Goal: Information Seeking & Learning: Learn about a topic

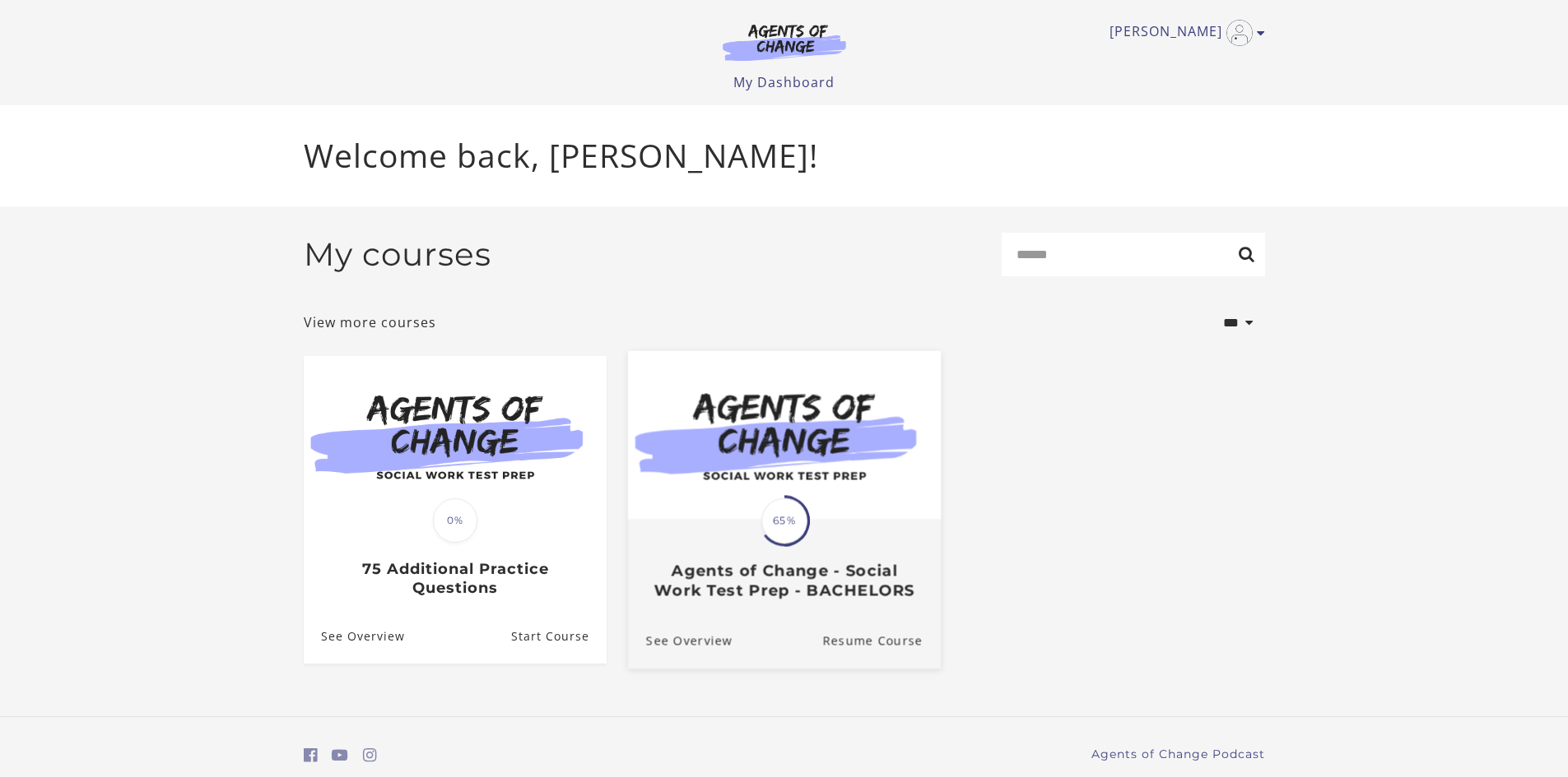
click at [766, 523] on span "65%" at bounding box center [784, 521] width 46 height 46
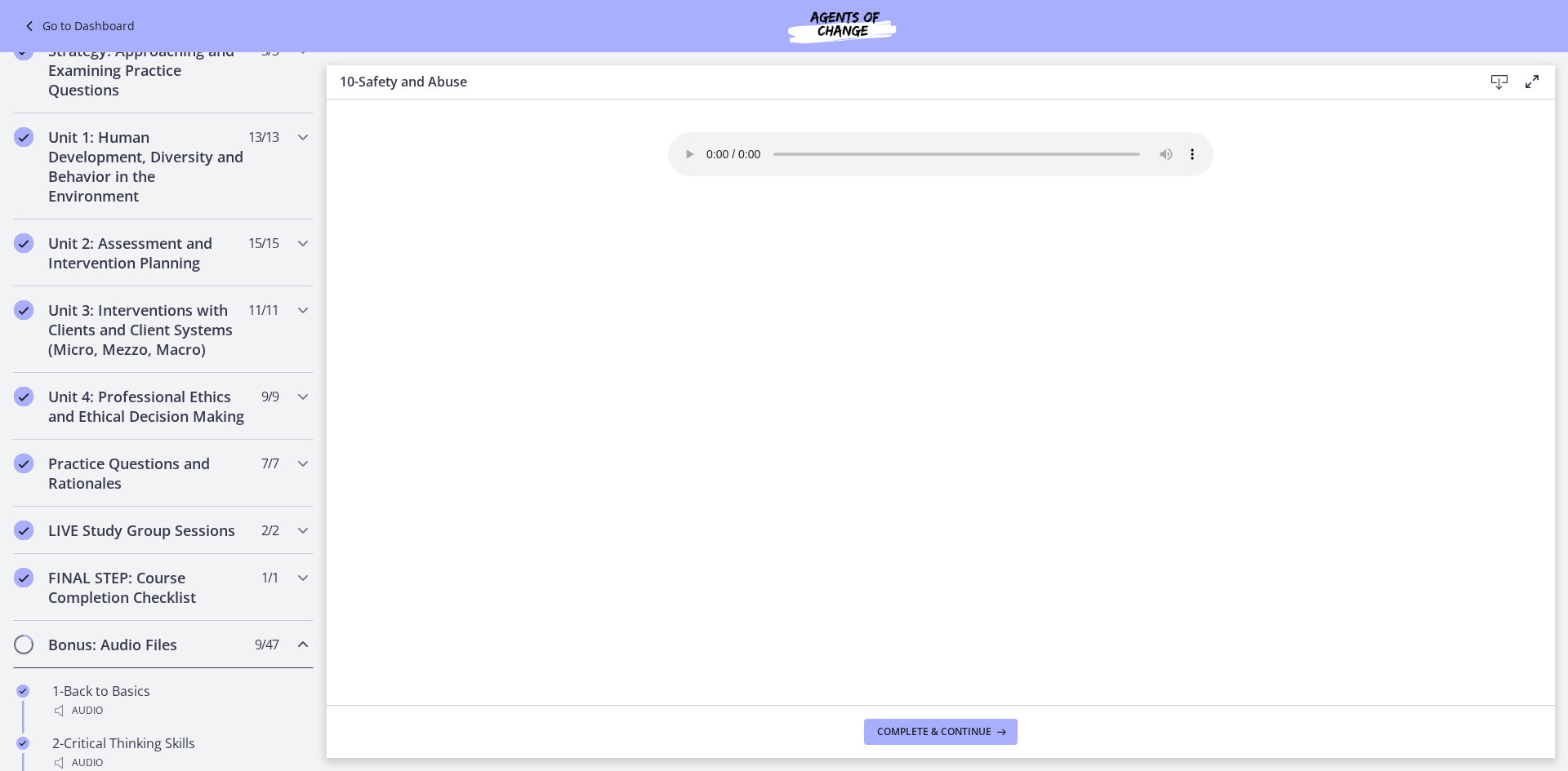
scroll to position [329, 0]
click at [173, 412] on h2 "Unit 4: Professional Ethics and Ethical Decision Making" at bounding box center [148, 406] width 199 height 40
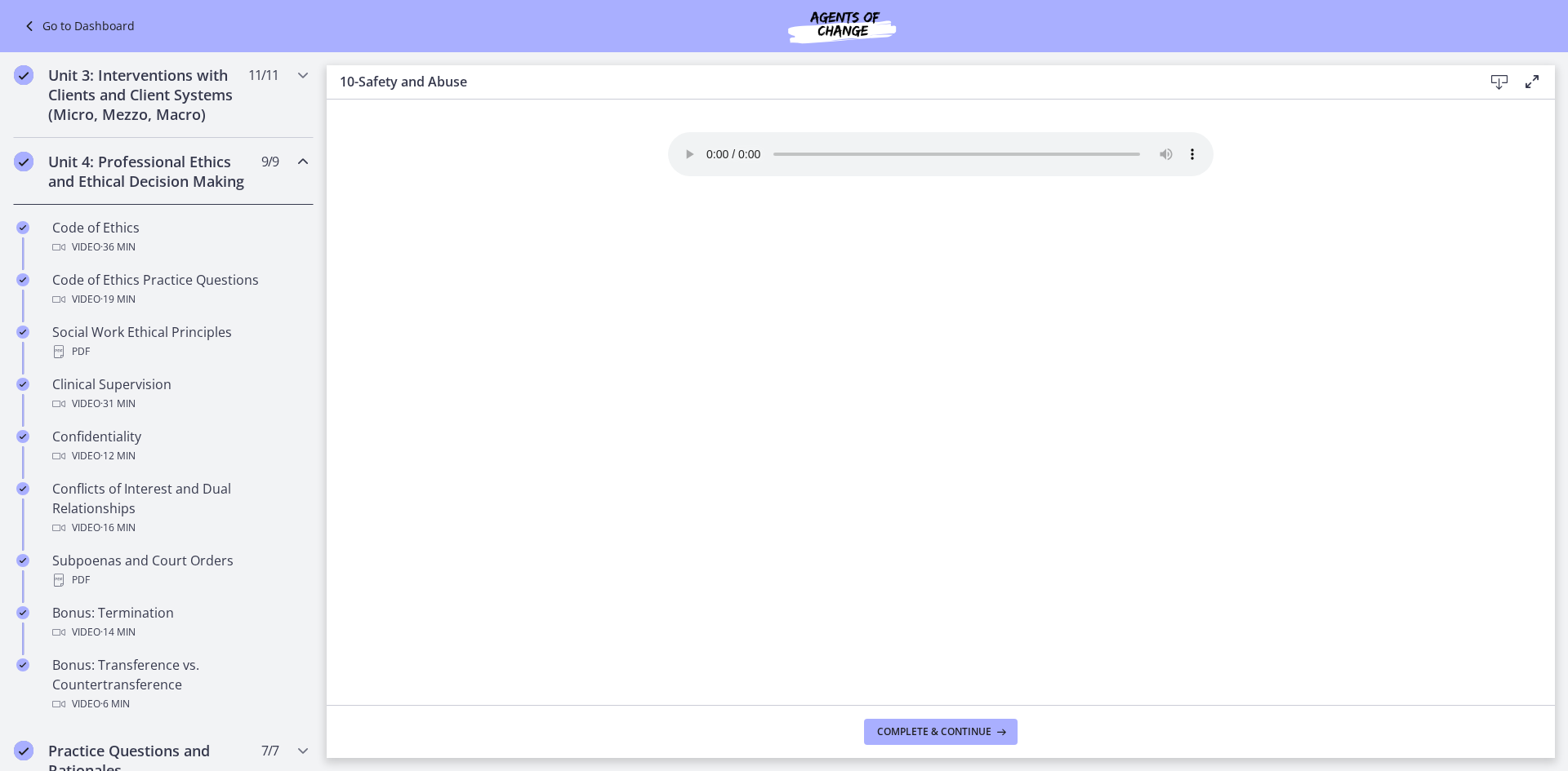
scroll to position [551, 0]
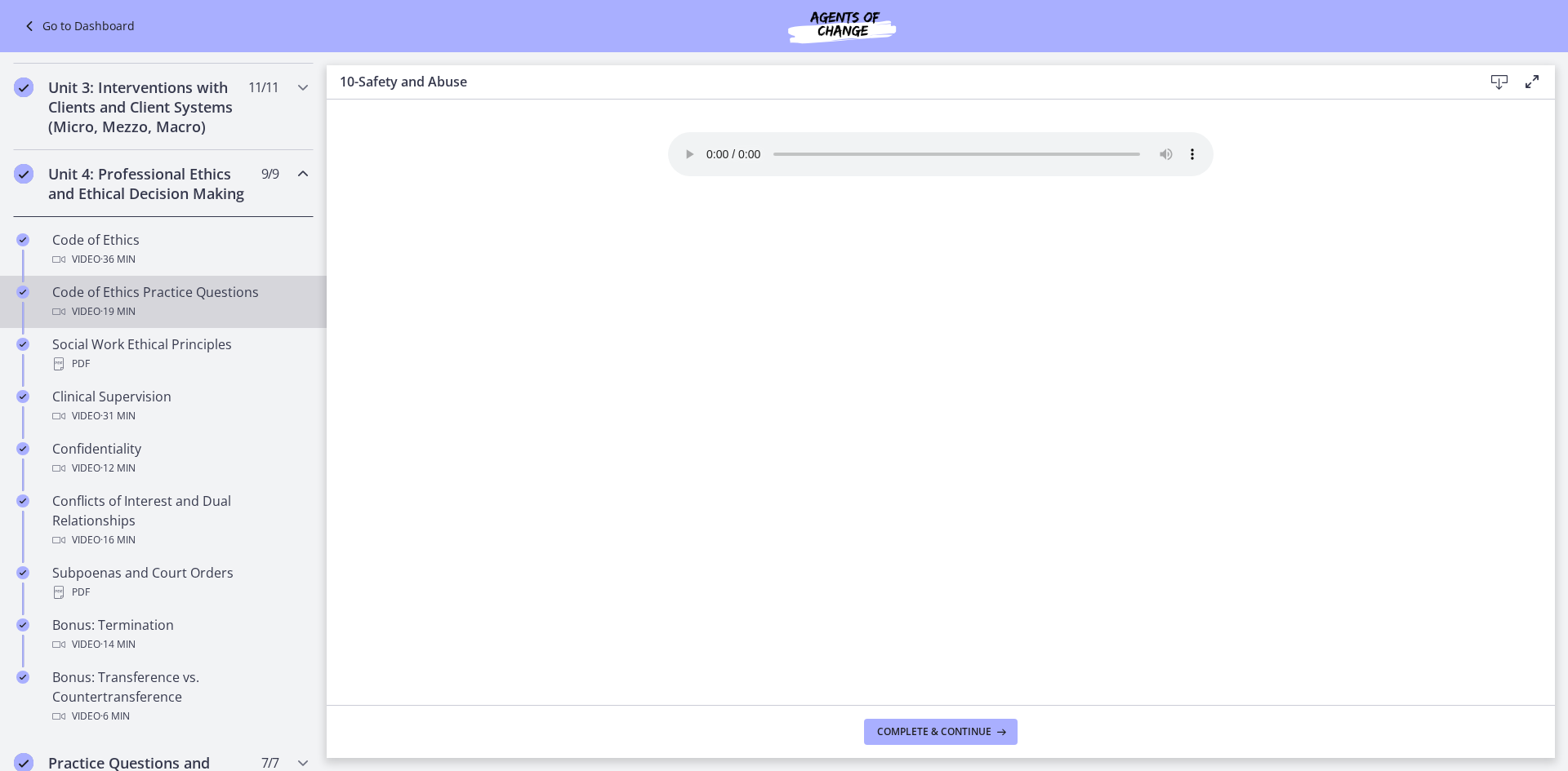
click at [167, 318] on div "Code of Ethics Practice Questions Video · 19 min" at bounding box center [179, 302] width 254 height 40
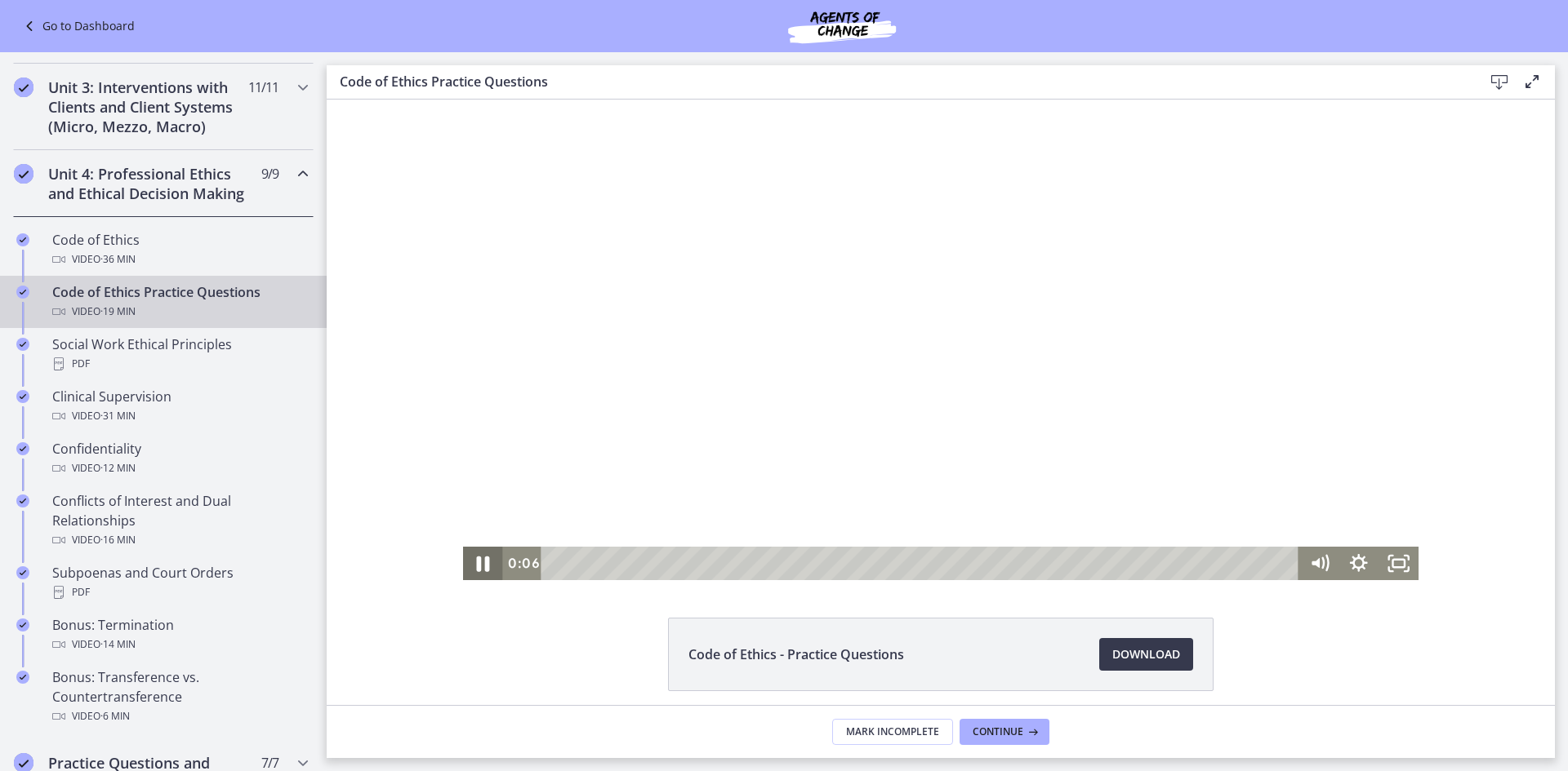
click at [475, 557] on icon "Pause" at bounding box center [482, 563] width 48 height 40
click at [1369, 202] on div at bounding box center [941, 340] width 956 height 481
click at [477, 565] on icon "Pause" at bounding box center [483, 565] width 13 height 16
drag, startPoint x: 1369, startPoint y: 209, endPoint x: 1375, endPoint y: 241, distance: 32.6
click at [1375, 241] on div at bounding box center [941, 340] width 956 height 481
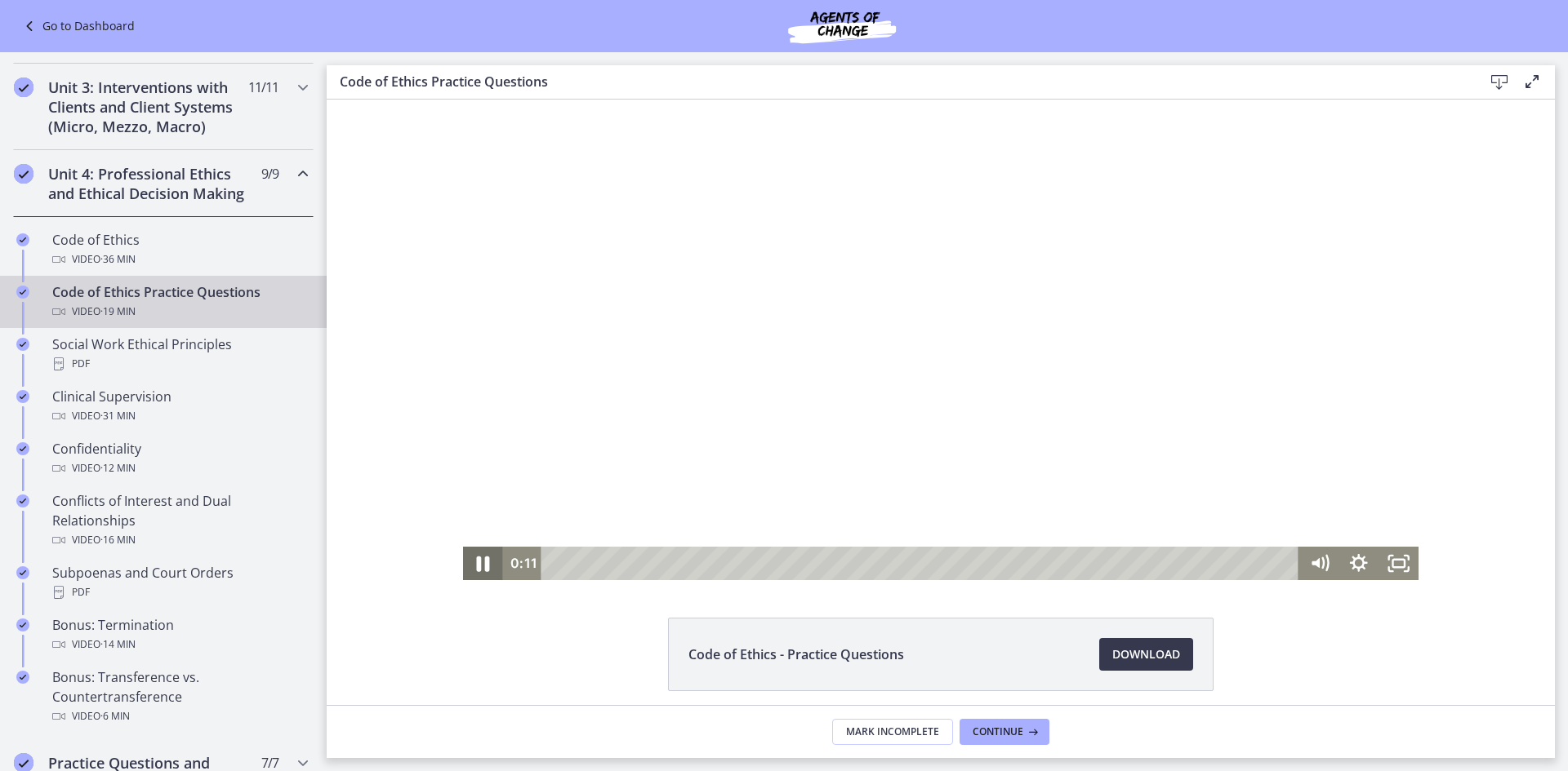
click at [471, 562] on icon "Pause" at bounding box center [482, 563] width 48 height 40
drag, startPoint x: 1371, startPoint y: 190, endPoint x: 1397, endPoint y: 283, distance: 96.6
click at [1397, 283] on div at bounding box center [941, 340] width 956 height 481
click at [478, 564] on icon "Pause" at bounding box center [483, 563] width 11 height 13
click at [479, 564] on icon "Play Video" at bounding box center [485, 563] width 12 height 17
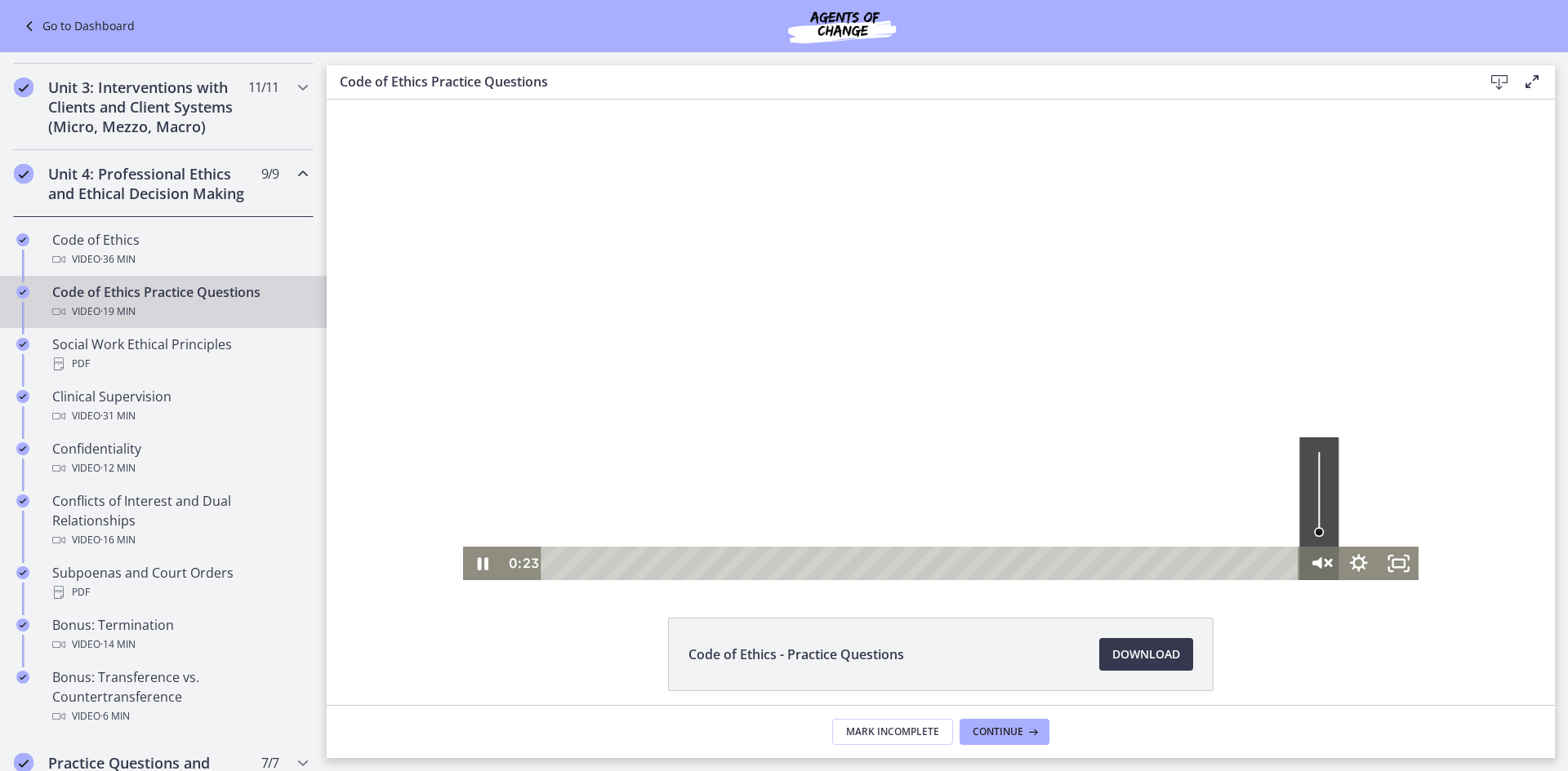
click at [1314, 559] on icon "Unmute" at bounding box center [1319, 563] width 48 height 40
drag, startPoint x: 1314, startPoint y: 528, endPoint x: 1312, endPoint y: 469, distance: 59.0
click at [1312, 469] on div "Volume" at bounding box center [1319, 470] width 14 height 14
drag, startPoint x: 1312, startPoint y: 469, endPoint x: 1311, endPoint y: 456, distance: 13.0
click at [1312, 456] on div "Volume" at bounding box center [1319, 457] width 14 height 14
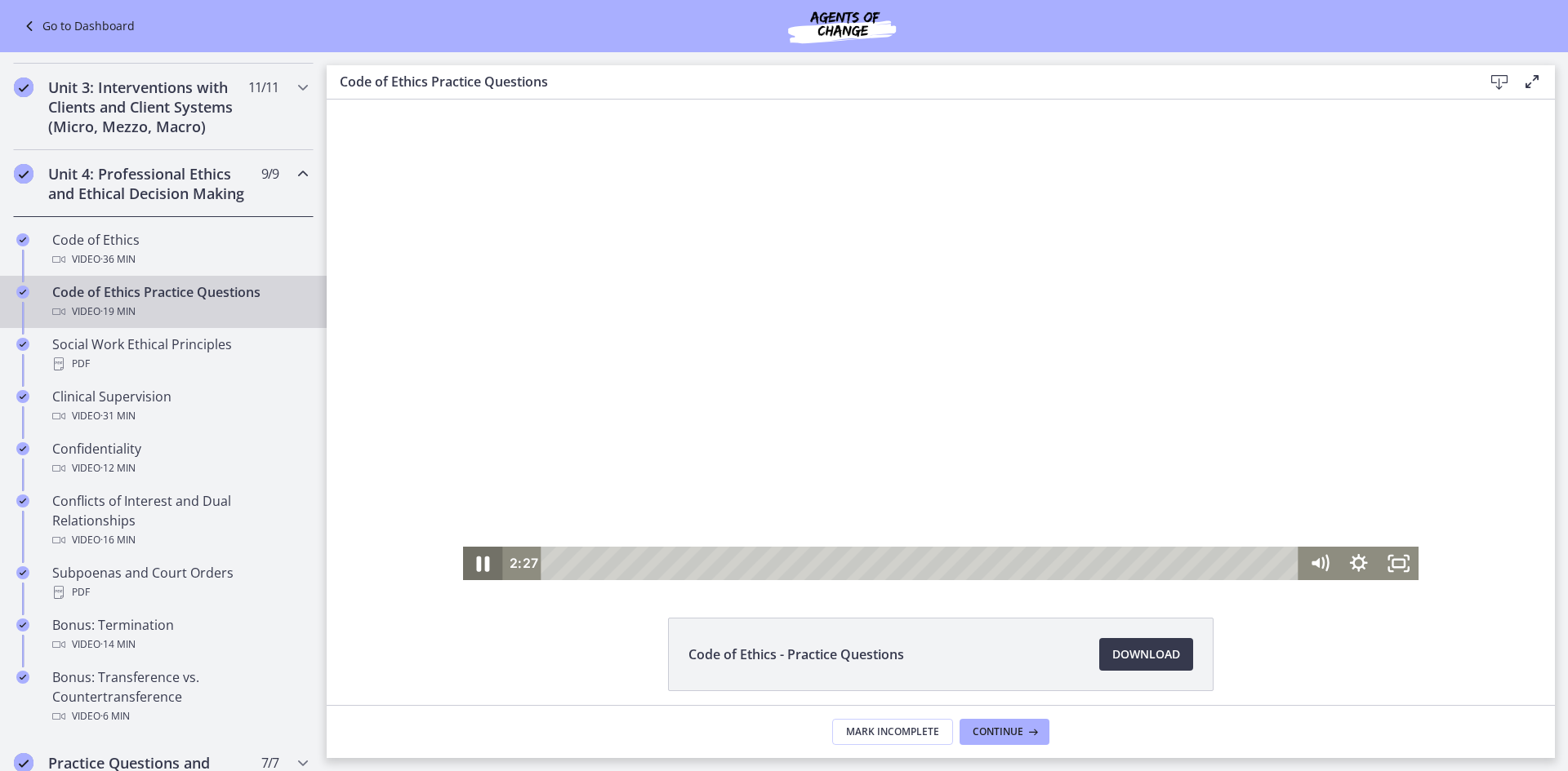
click at [470, 562] on icon "Pause" at bounding box center [482, 563] width 48 height 40
click at [470, 562] on icon "Play Video" at bounding box center [483, 563] width 40 height 33
click at [470, 562] on icon "Pause" at bounding box center [482, 563] width 48 height 40
click at [470, 562] on icon "Play Video" at bounding box center [484, 563] width 48 height 40
click at [470, 562] on icon "Pause" at bounding box center [482, 563] width 40 height 33
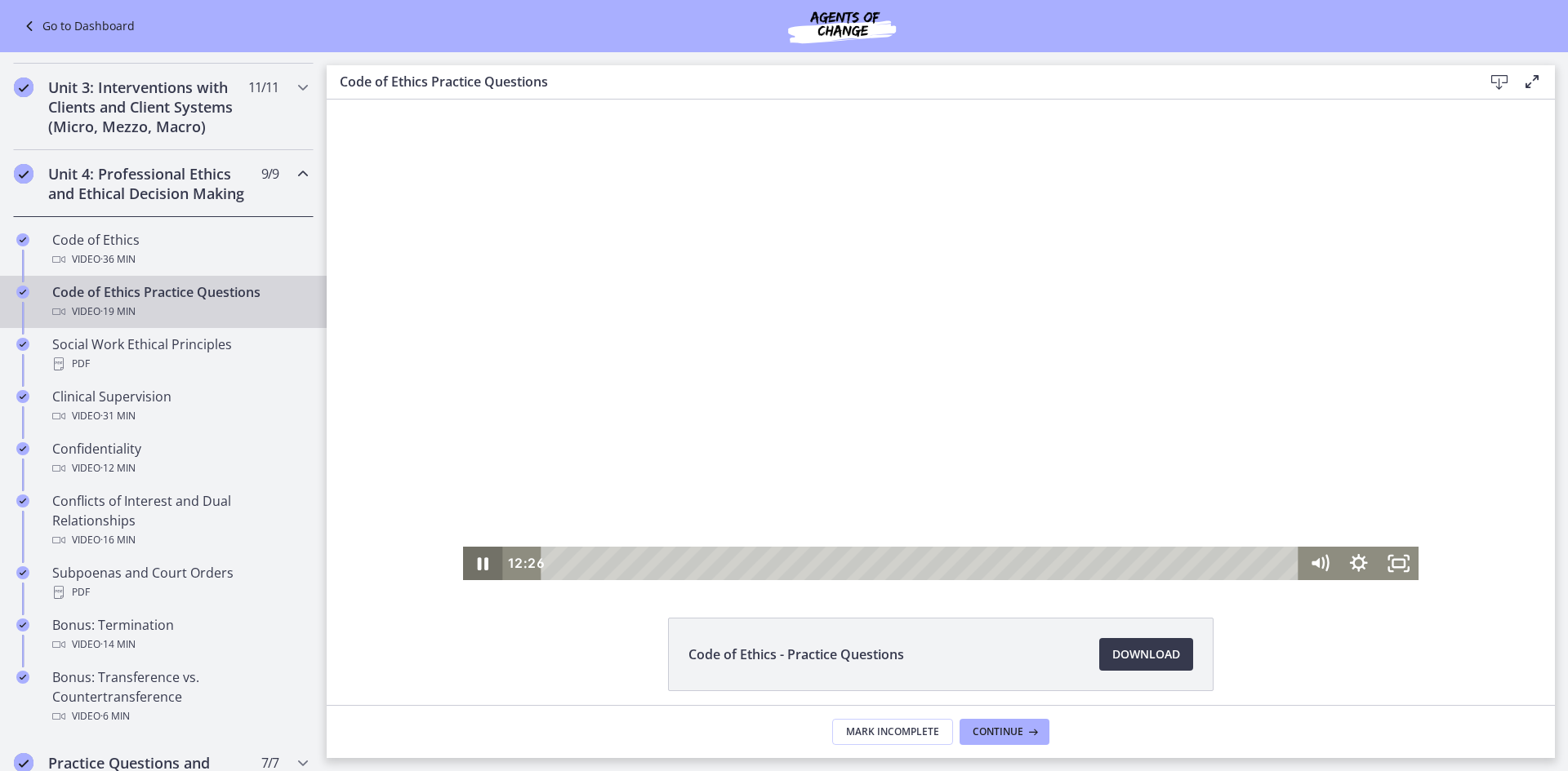
click at [481, 557] on icon "Pause" at bounding box center [482, 563] width 40 height 33
click at [479, 558] on icon "Play Video" at bounding box center [483, 564] width 10 height 14
click at [477, 559] on icon "Pause" at bounding box center [483, 565] width 13 height 16
click at [477, 558] on icon "Play Video" at bounding box center [483, 563] width 40 height 33
click at [477, 558] on icon "Pause" at bounding box center [482, 563] width 40 height 33
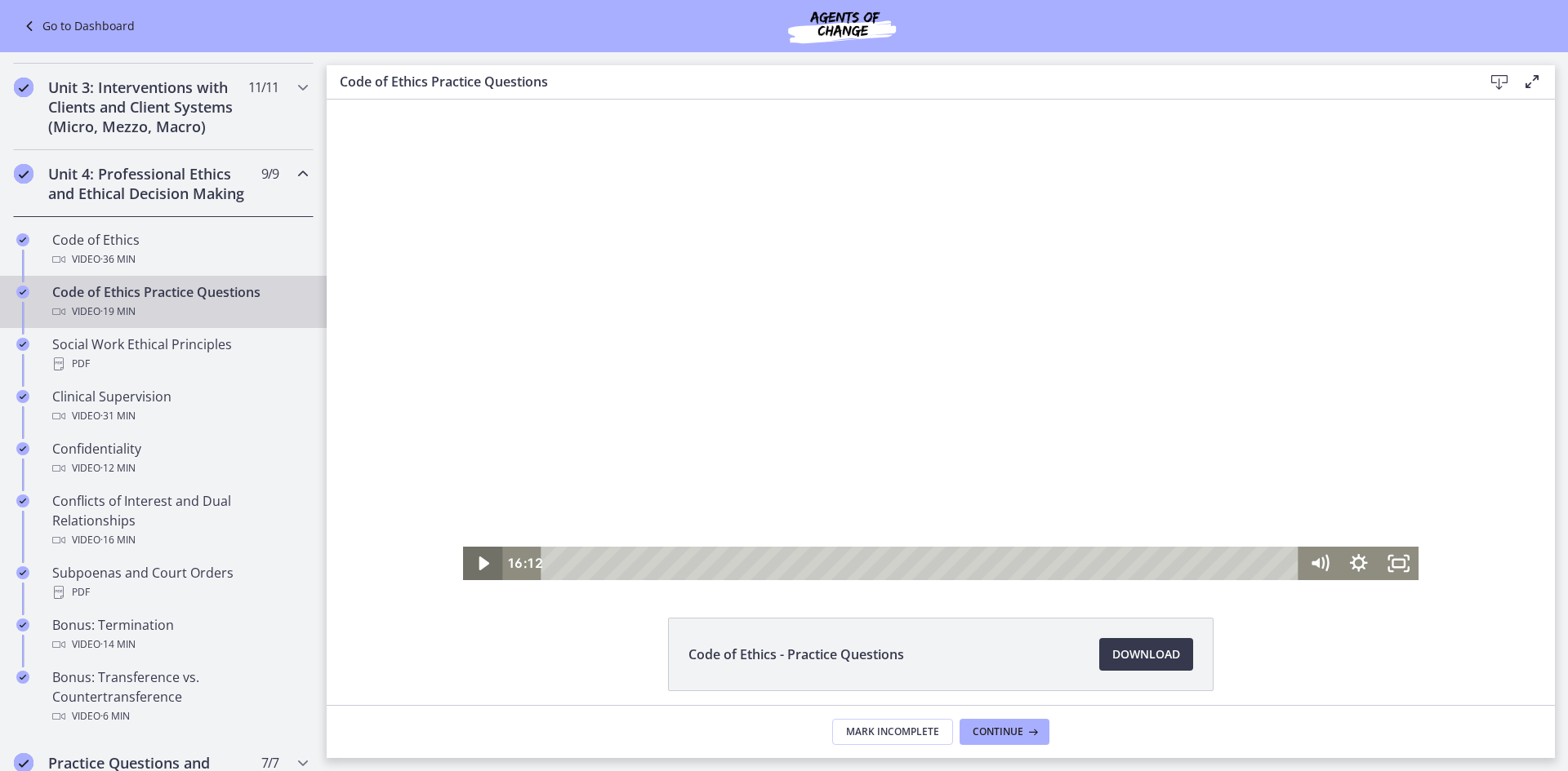
click at [479, 562] on icon "Play Video" at bounding box center [483, 564] width 10 height 14
click at [470, 562] on icon "Pause" at bounding box center [482, 563] width 48 height 40
